Goal: Use online tool/utility: Utilize a website feature to perform a specific function

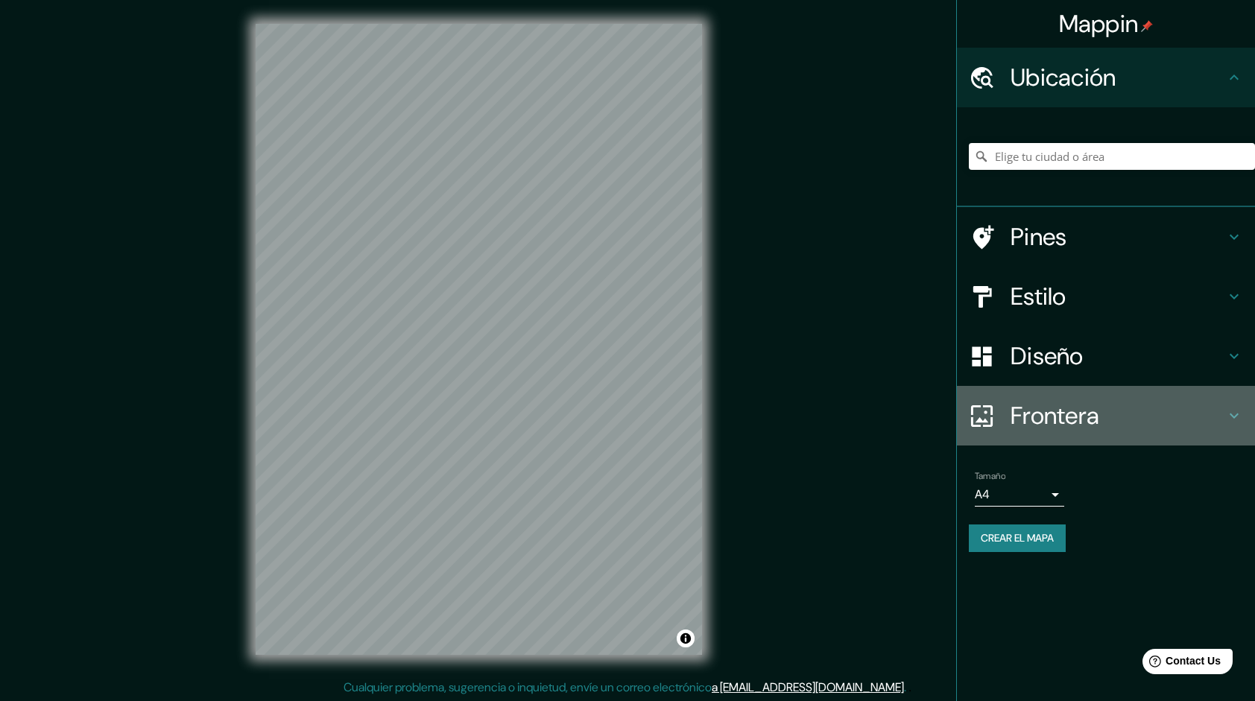
click at [1230, 415] on icon at bounding box center [1234, 416] width 18 height 18
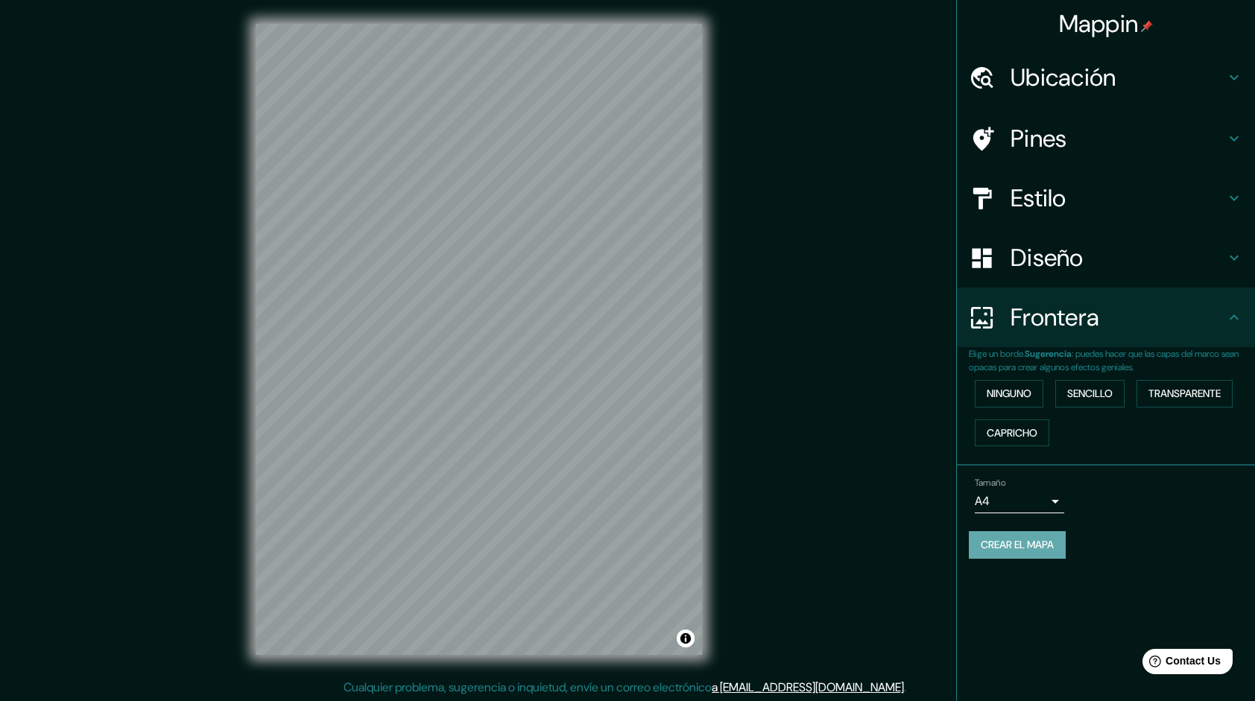
click at [1040, 547] on font "Crear el mapa" at bounding box center [1017, 545] width 73 height 19
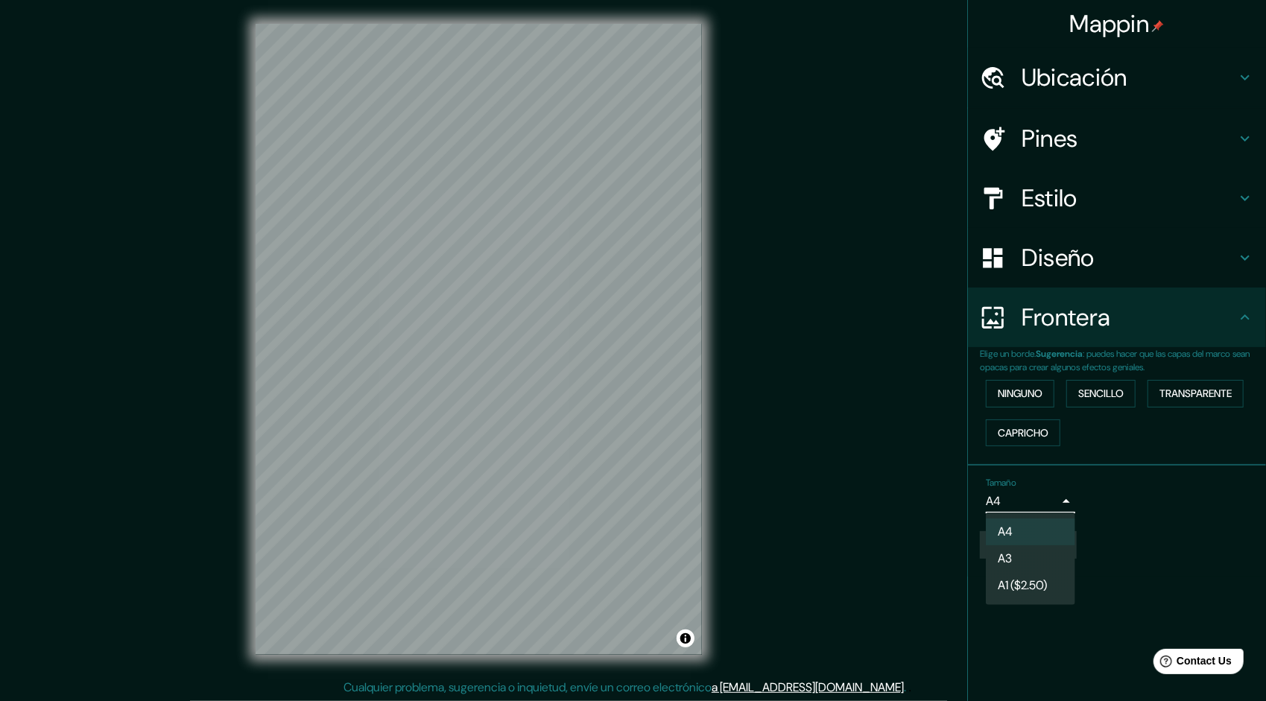
click at [1058, 499] on body "Mappin Ubicación Pines Estilo Diseño Frontera Elige un borde. Sugerencia : pued…" at bounding box center [633, 350] width 1266 height 701
click at [1052, 552] on li "A3" at bounding box center [1030, 559] width 89 height 27
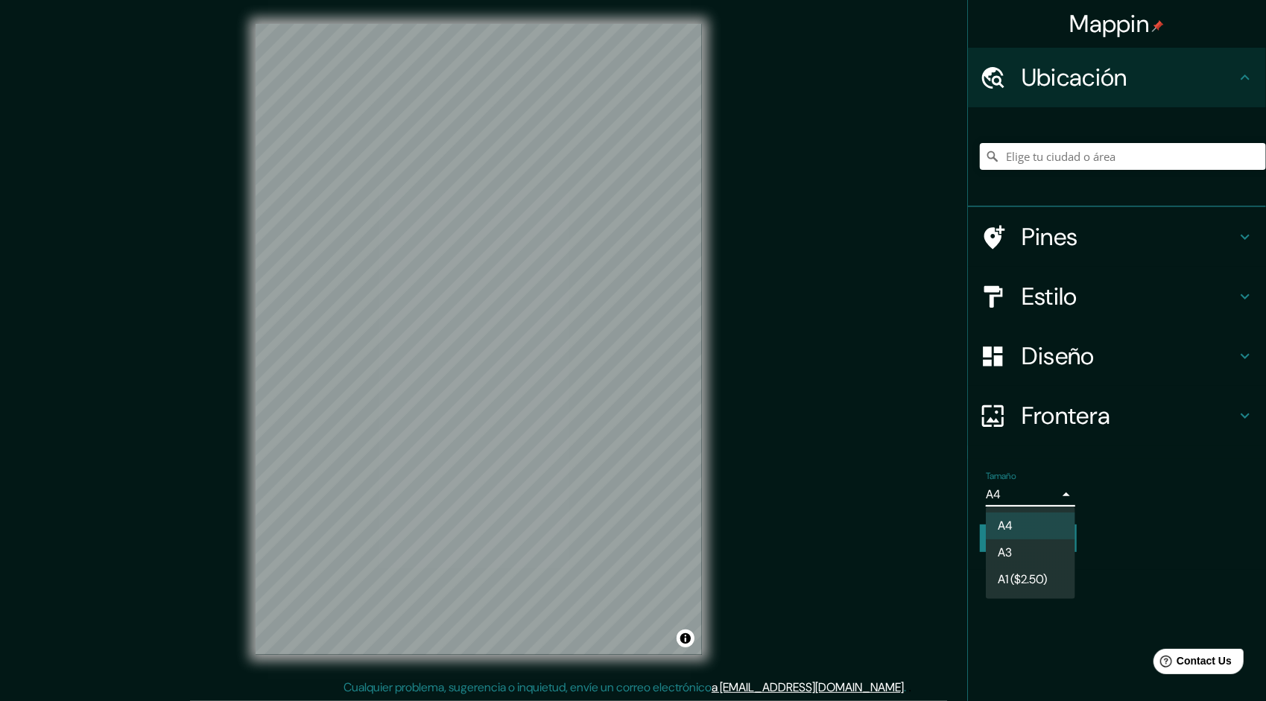
click at [1058, 490] on body "Mappin Ubicación Pines Estilo Diseño Frontera Elige un borde. Sugerencia : pued…" at bounding box center [633, 350] width 1266 height 701
click at [1040, 545] on li "A3" at bounding box center [1030, 553] width 89 height 27
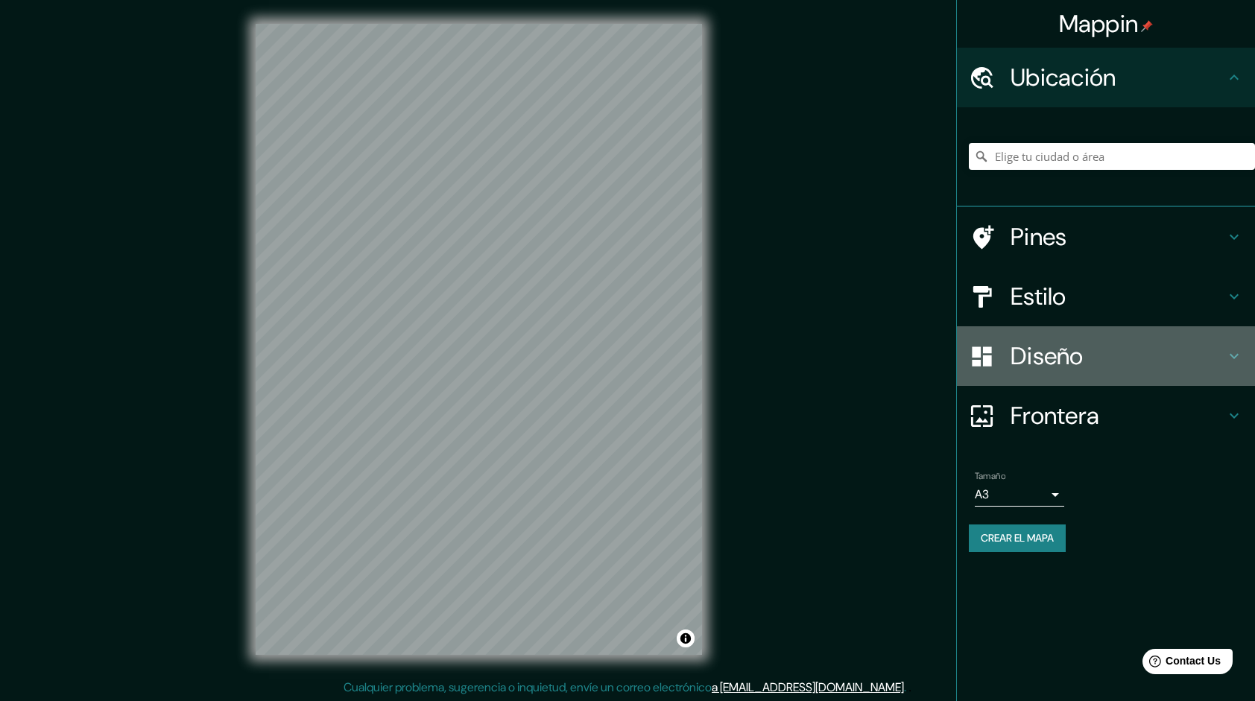
click at [1224, 358] on h4 "Diseño" at bounding box center [1118, 356] width 215 height 30
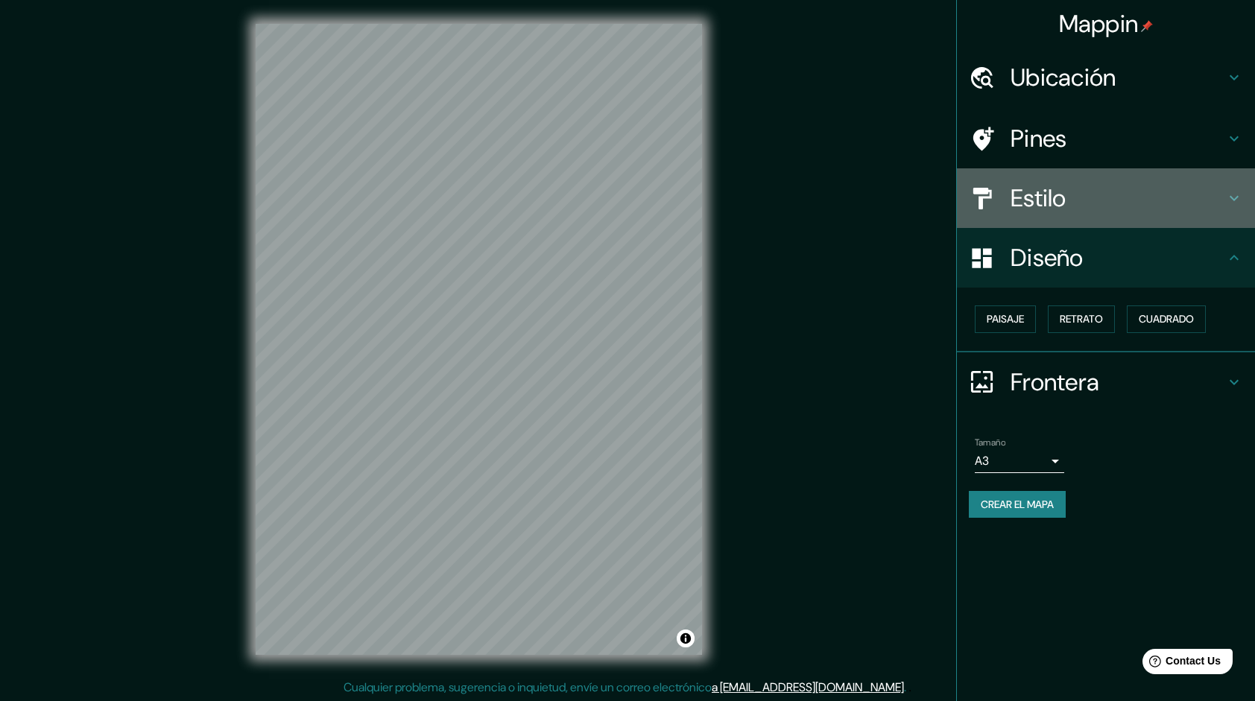
click at [1064, 194] on h4 "Estilo" at bounding box center [1118, 198] width 215 height 30
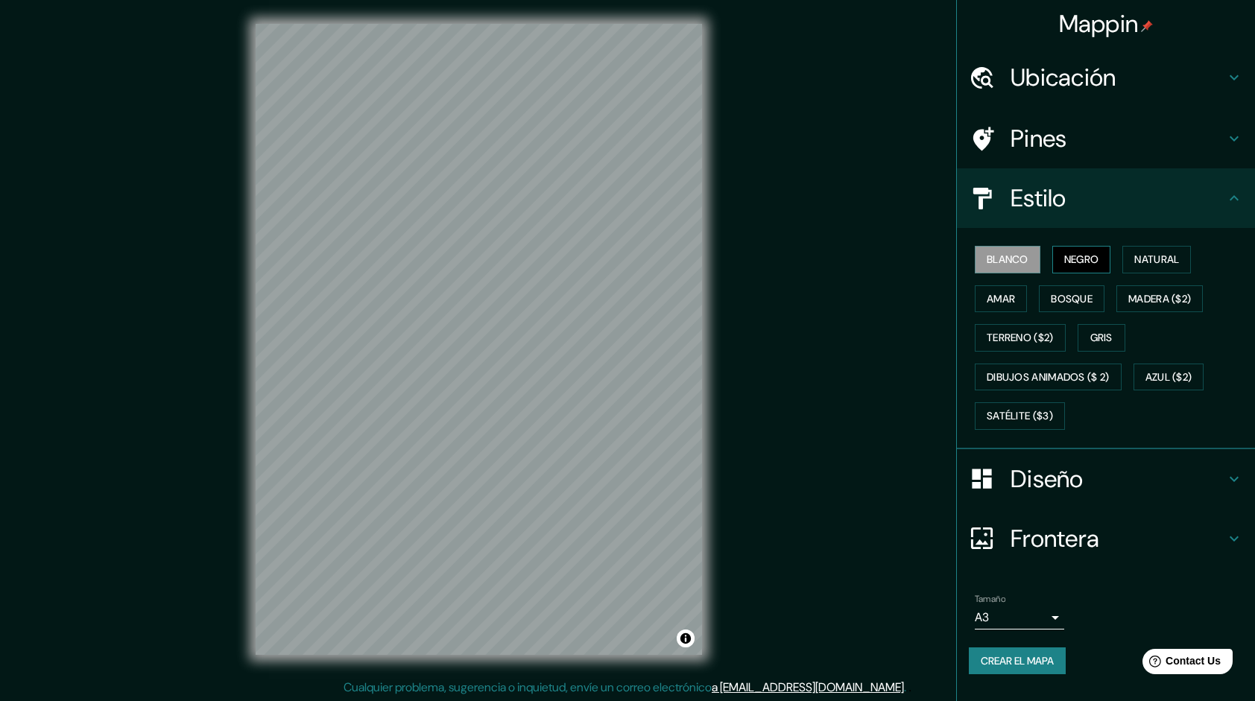
click at [1102, 258] on button "Negro" at bounding box center [1081, 260] width 59 height 28
click at [1138, 258] on font "Natural" at bounding box center [1156, 259] width 45 height 19
click at [1008, 290] on font "Amar" at bounding box center [1001, 299] width 28 height 19
click at [1058, 300] on font "Bosque" at bounding box center [1072, 299] width 42 height 19
click at [1033, 259] on button "Blanco" at bounding box center [1008, 260] width 66 height 28
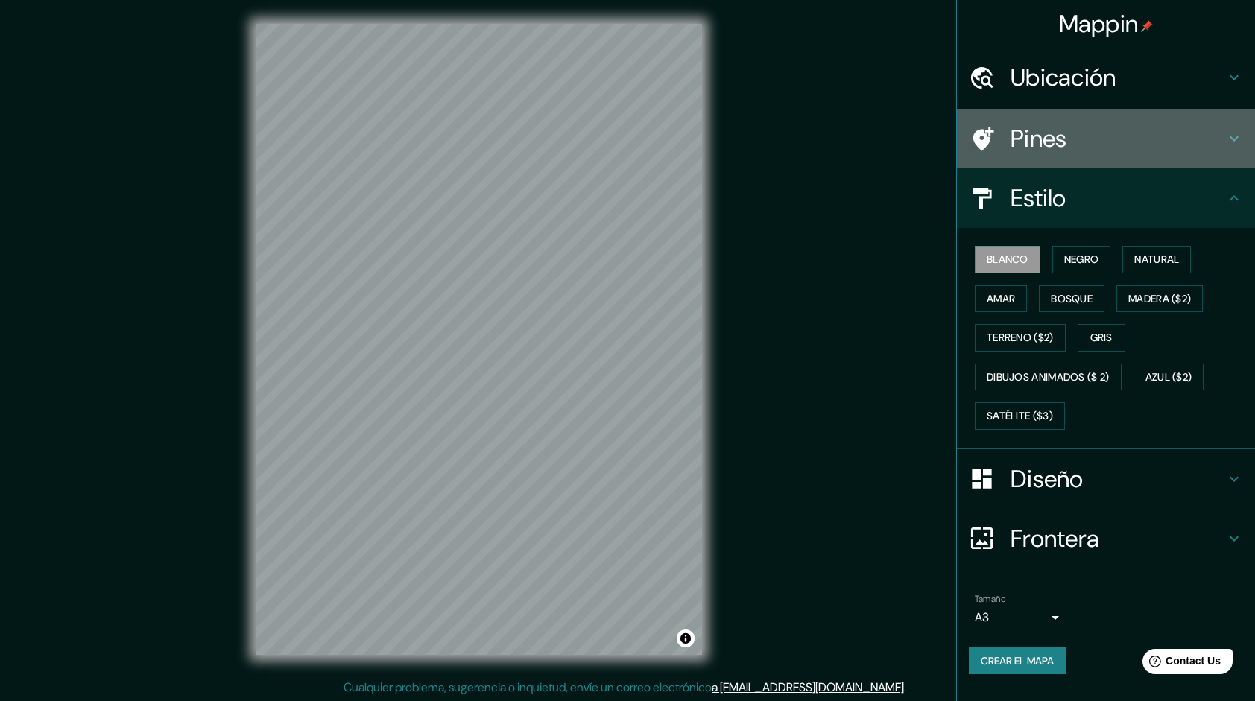
click at [1151, 145] on h4 "Pines" at bounding box center [1118, 139] width 215 height 30
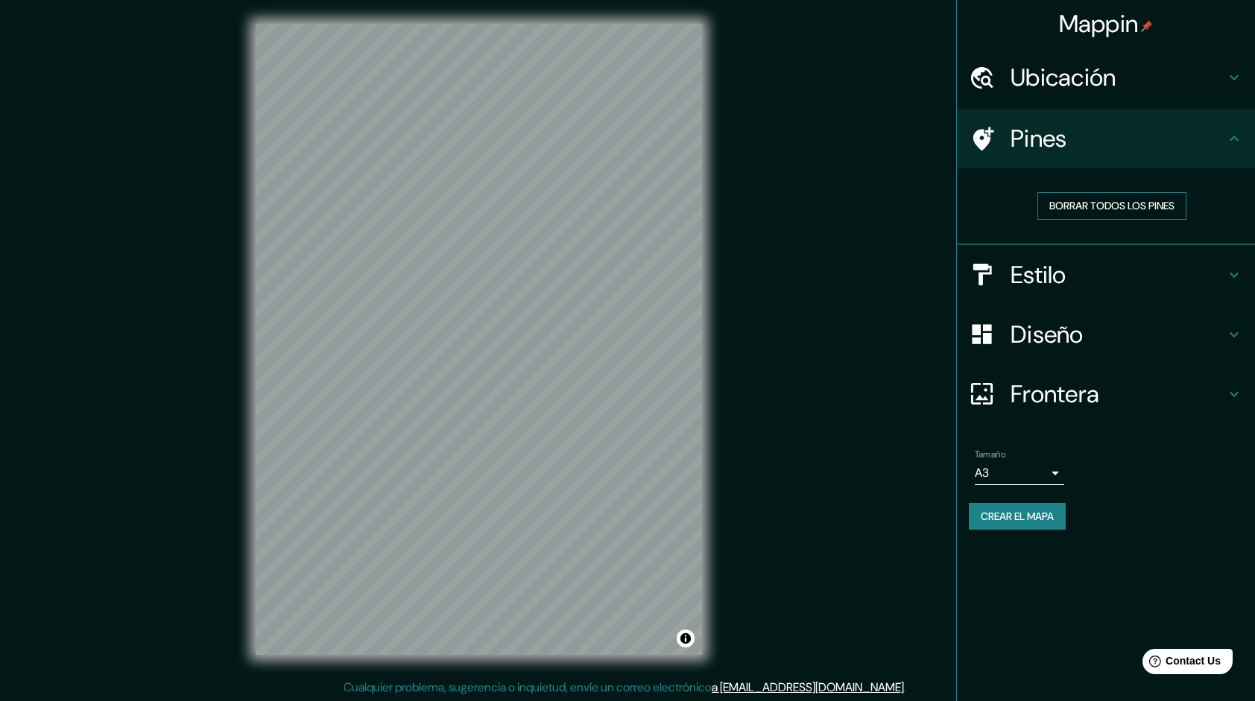
click at [1155, 211] on font "Borrar todos los pines" at bounding box center [1111, 206] width 125 height 19
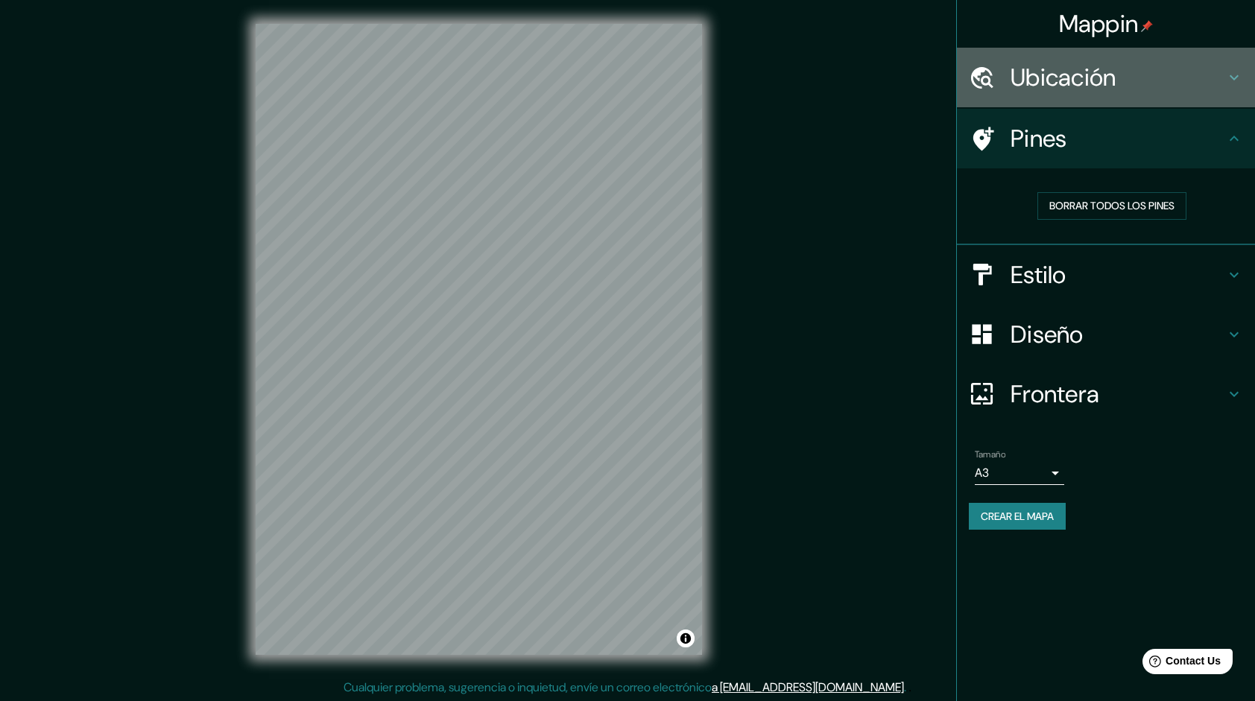
click at [1216, 86] on h4 "Ubicación" at bounding box center [1118, 78] width 215 height 30
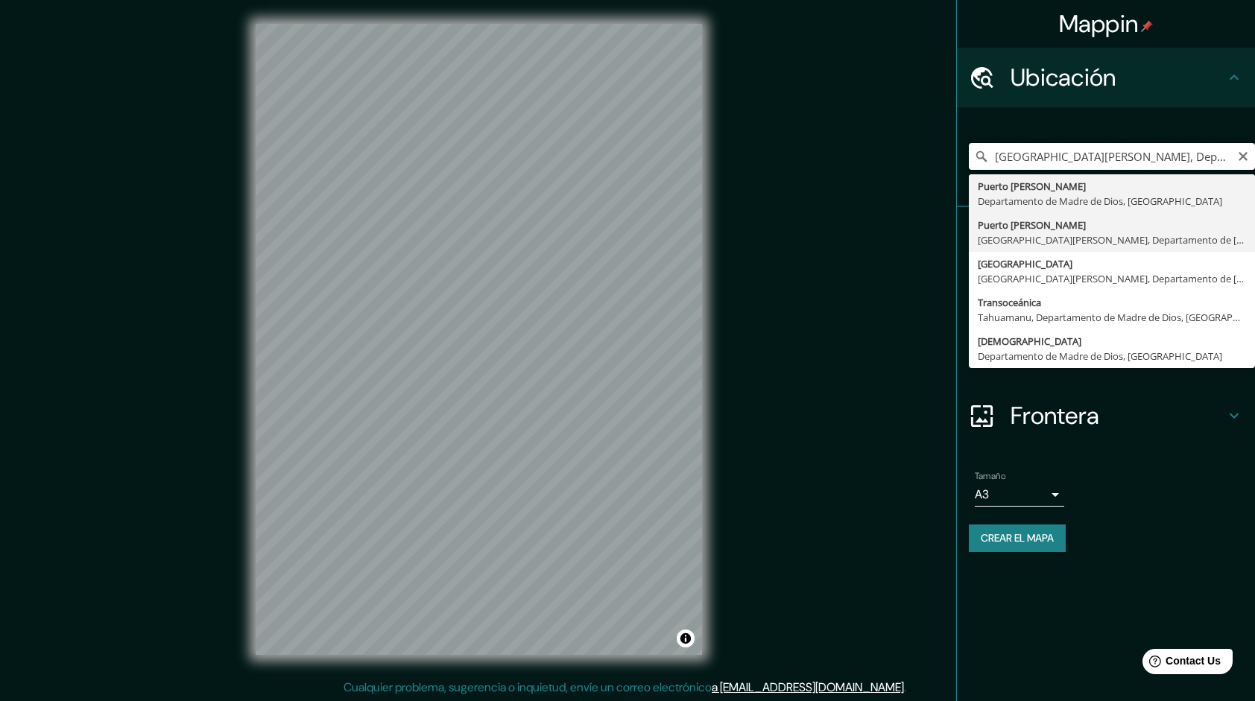
drag, startPoint x: 1166, startPoint y: 165, endPoint x: 1247, endPoint y: 224, distance: 100.3
click at [1169, 168] on input "[GEOGRAPHIC_DATA][PERSON_NAME], Departamento de [GEOGRAPHIC_DATA], [GEOGRAPHIC_…" at bounding box center [1112, 156] width 286 height 27
type input "[GEOGRAPHIC_DATA][PERSON_NAME], Departamento de [GEOGRAPHIC_DATA], [GEOGRAPHIC_…"
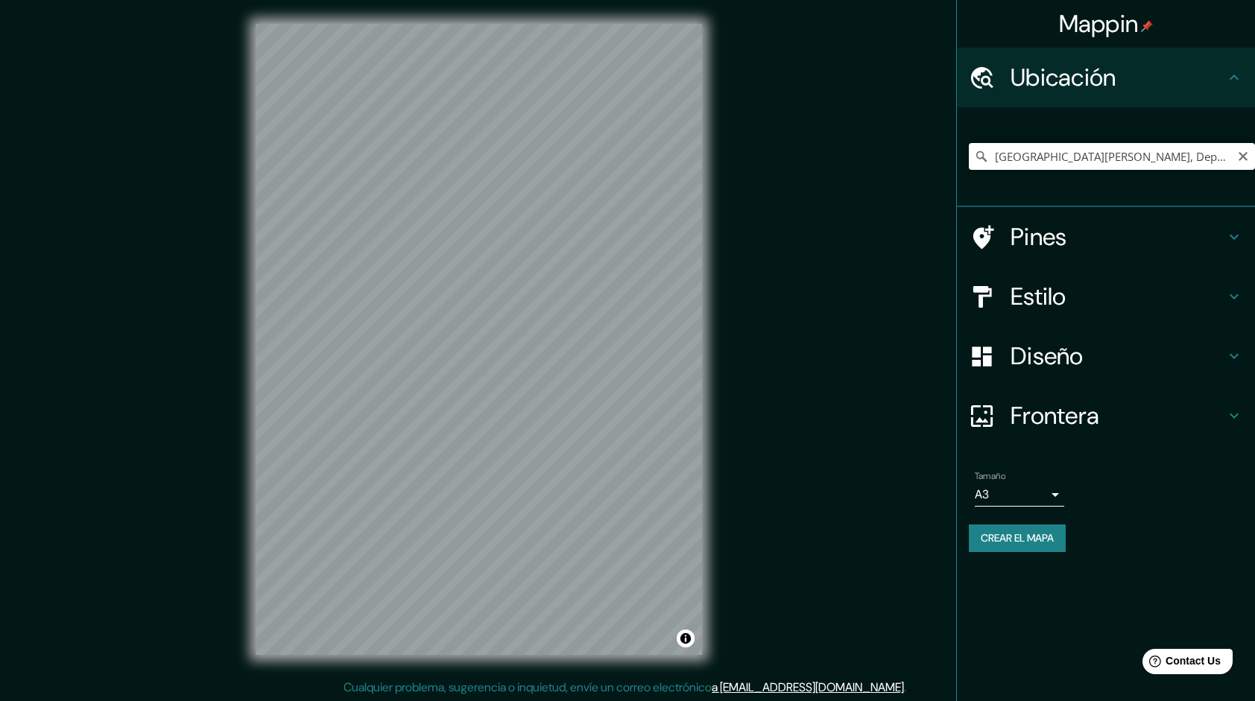
click at [1032, 544] on font "Crear el mapa" at bounding box center [1017, 538] width 73 height 19
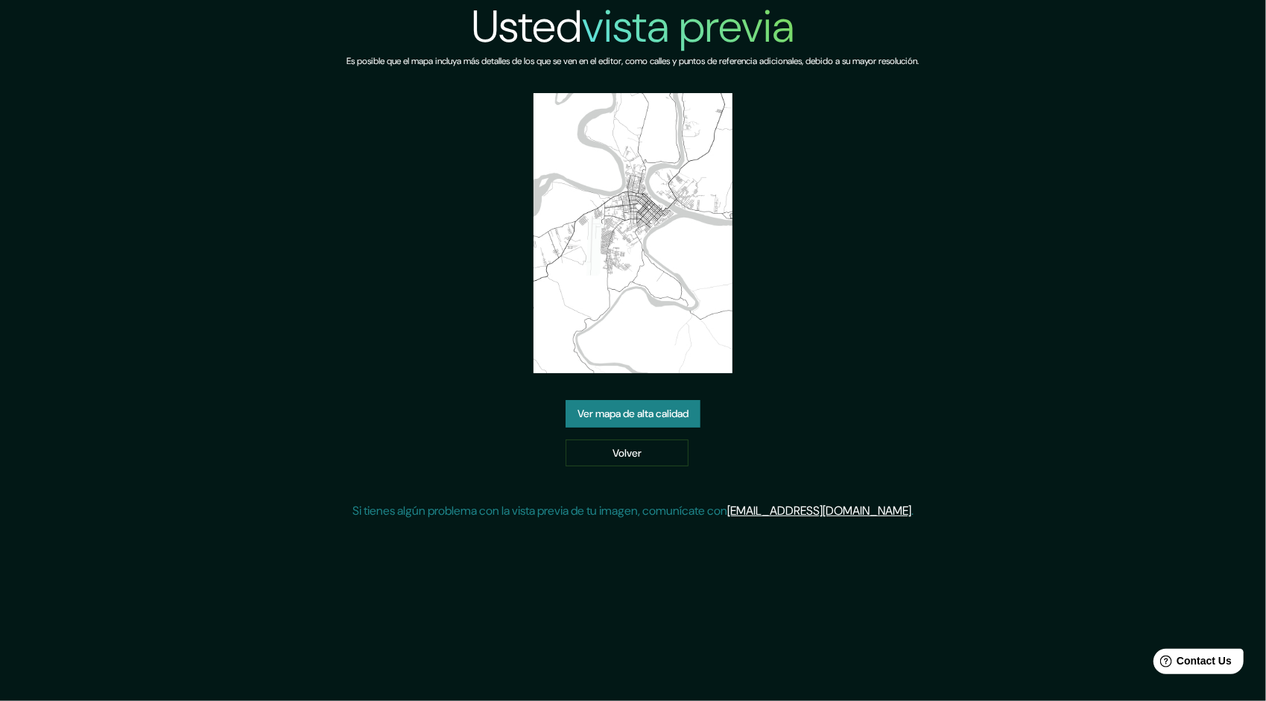
click at [681, 400] on link "Ver mapa de alta calidad" at bounding box center [633, 414] width 135 height 28
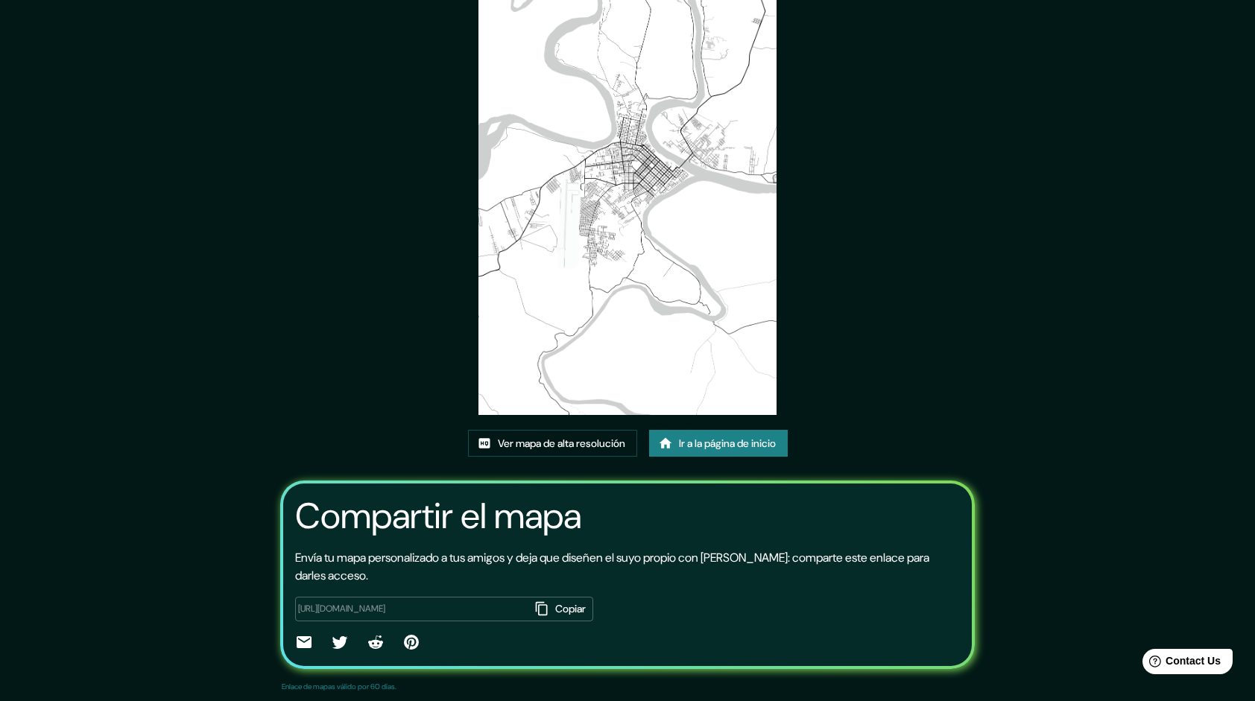
scroll to position [75, 0]
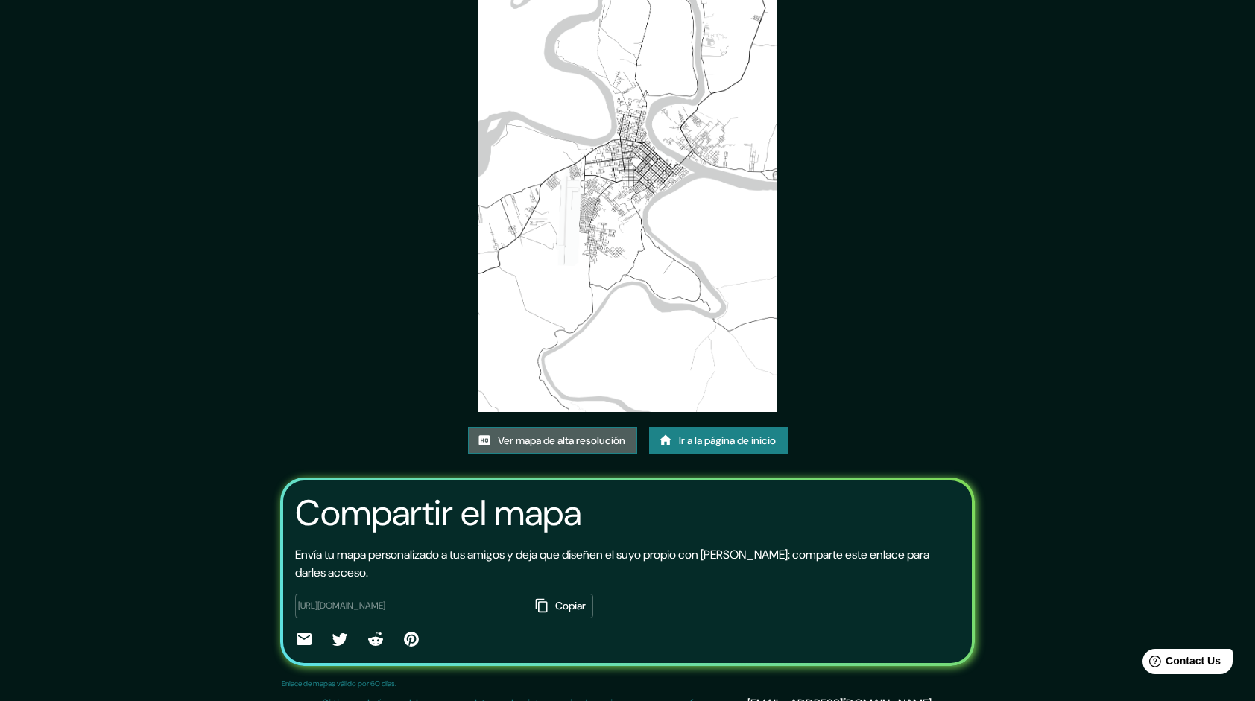
click at [604, 440] on font "Ver mapa de alta resolución" at bounding box center [561, 441] width 127 height 19
